Goal: Find specific page/section: Find specific page/section

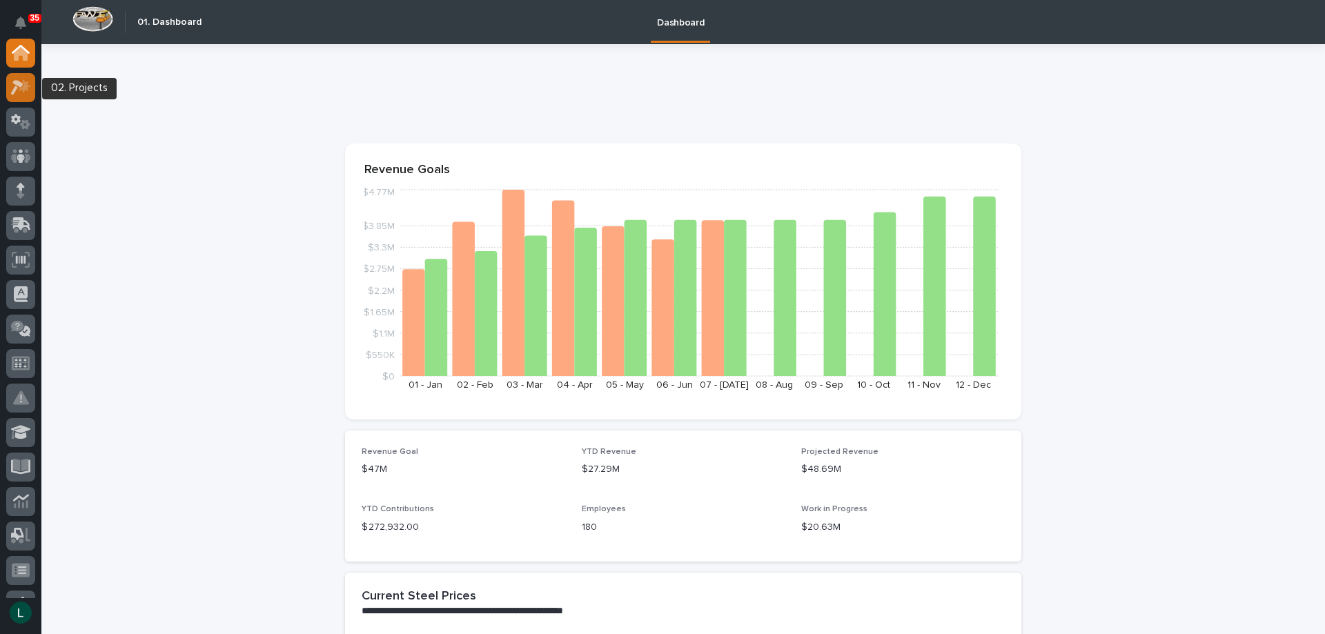
click at [21, 86] on icon at bounding box center [17, 87] width 12 height 15
